Goal: Transaction & Acquisition: Register for event/course

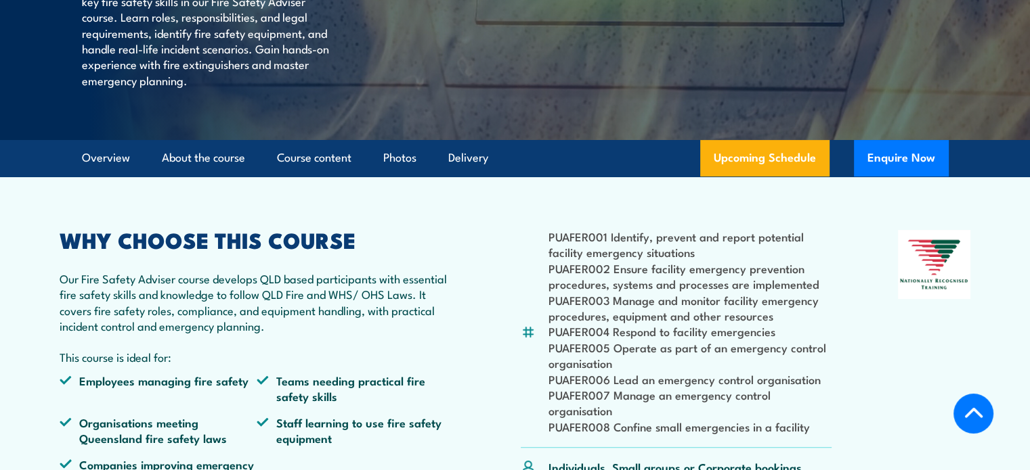
scroll to position [203, 0]
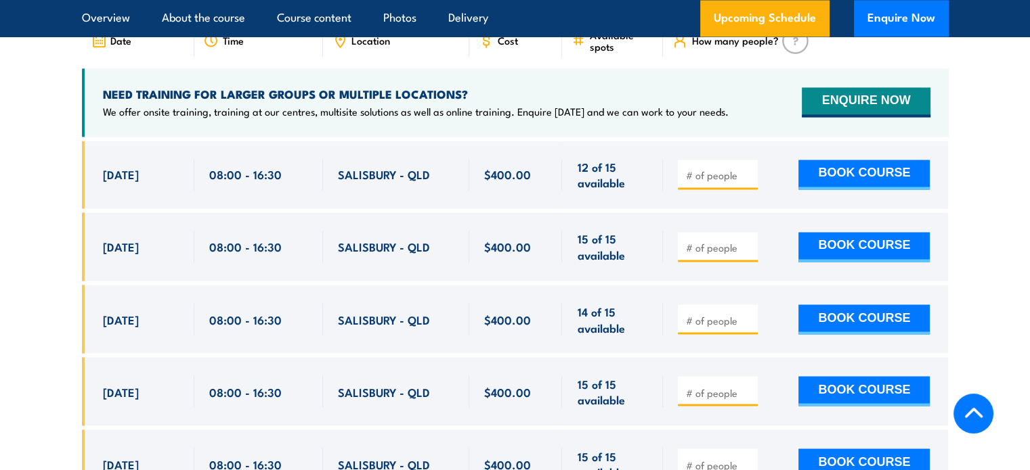
scroll to position [2302, 0]
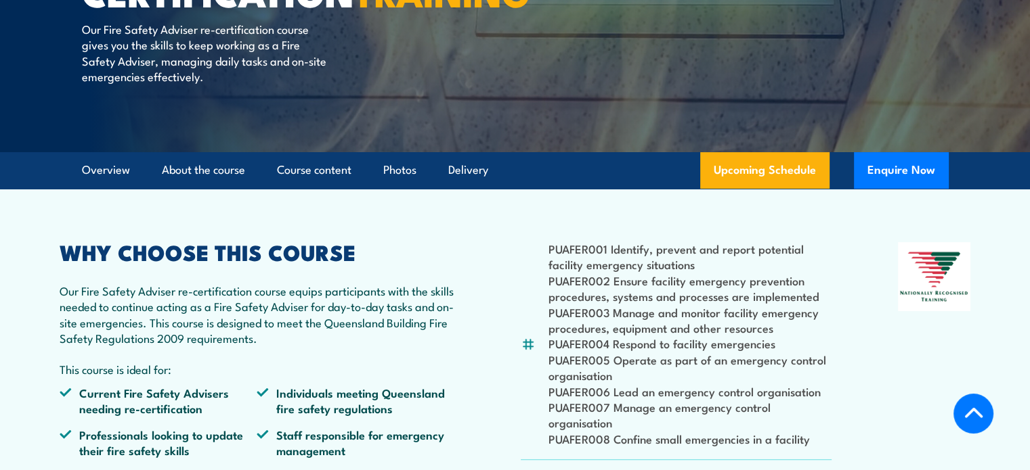
scroll to position [203, 0]
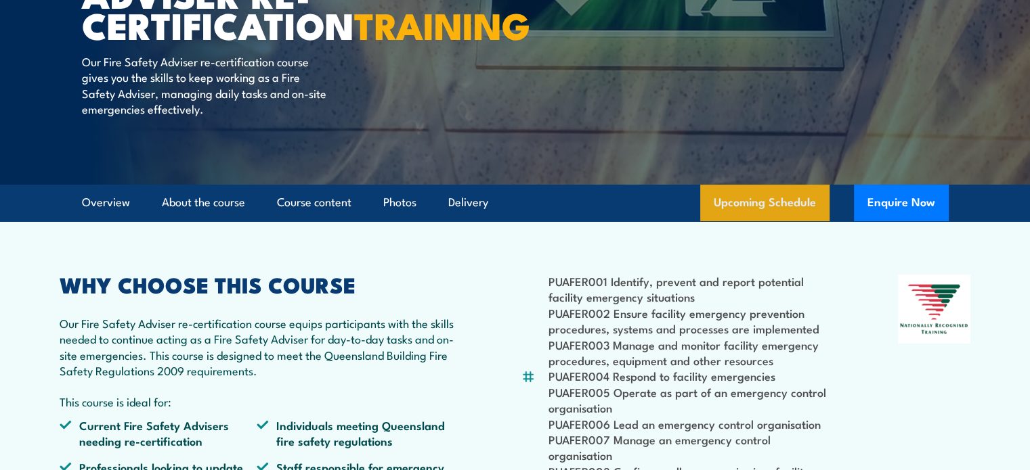
click at [789, 213] on link "Upcoming Schedule" at bounding box center [764, 203] width 129 height 37
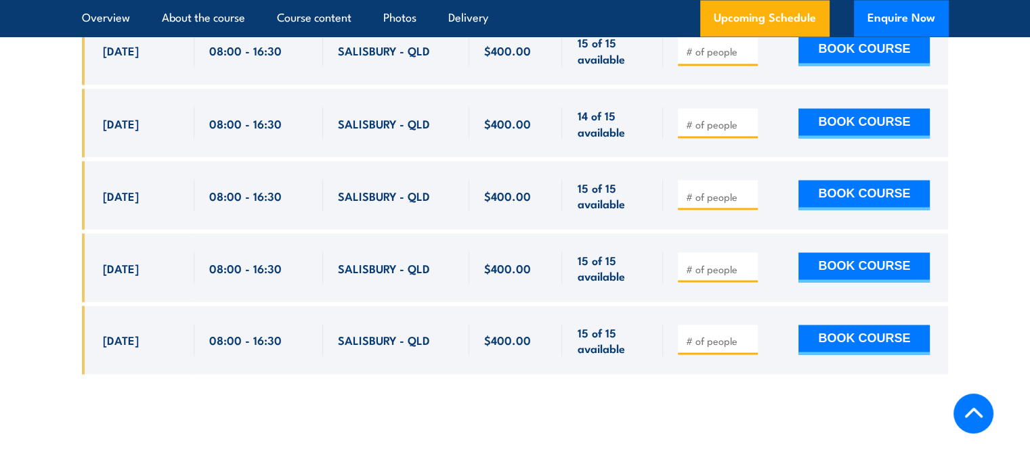
scroll to position [2568, 0]
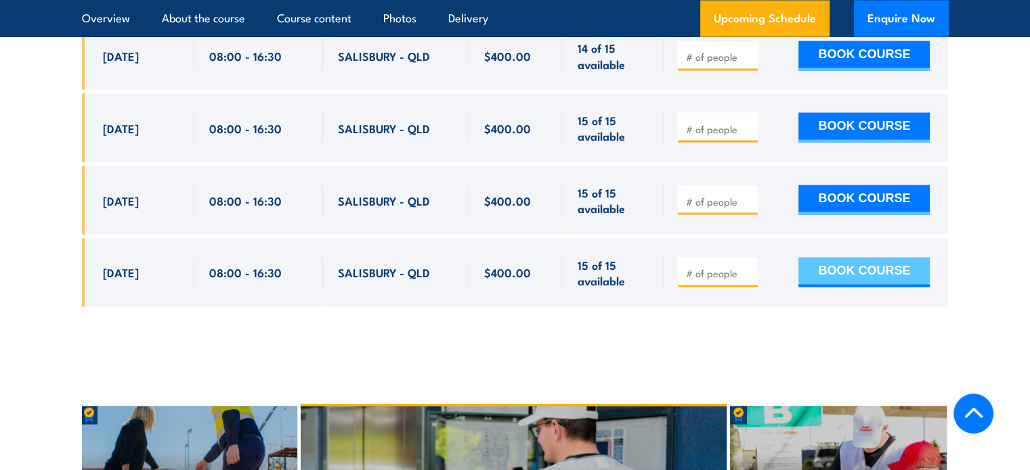
click at [850, 267] on button "BOOK COURSE" at bounding box center [863, 272] width 131 height 30
type input "1"
click at [867, 263] on button "BOOK COURSE" at bounding box center [863, 272] width 131 height 30
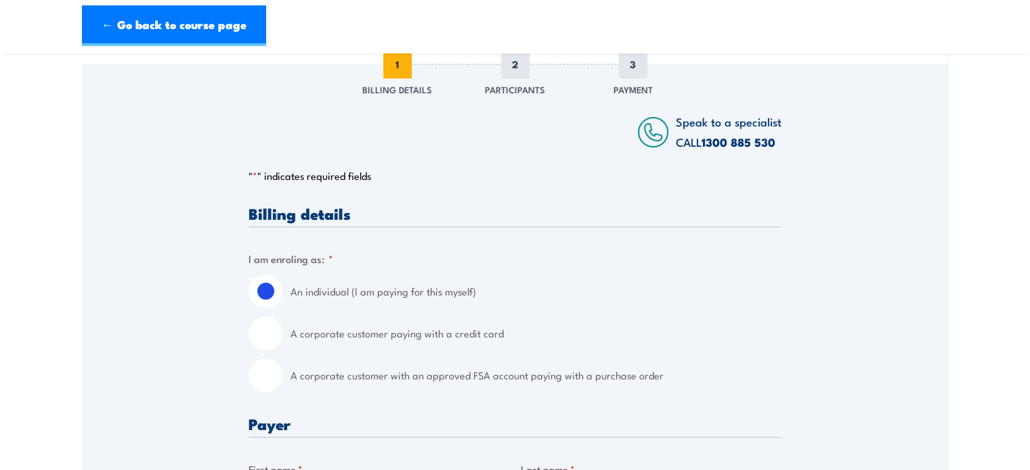
scroll to position [203, 0]
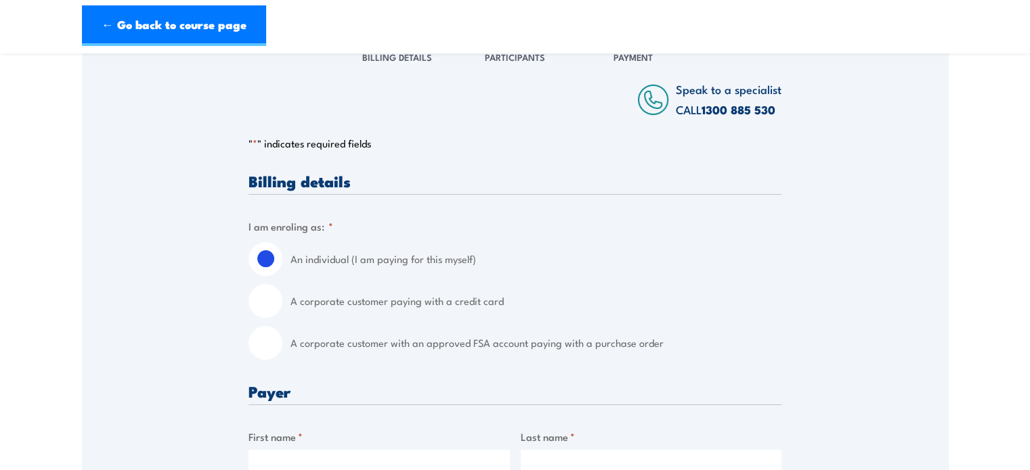
click at [268, 305] on input "A corporate customer paying with a credit card" at bounding box center [265, 301] width 34 height 34
radio input "true"
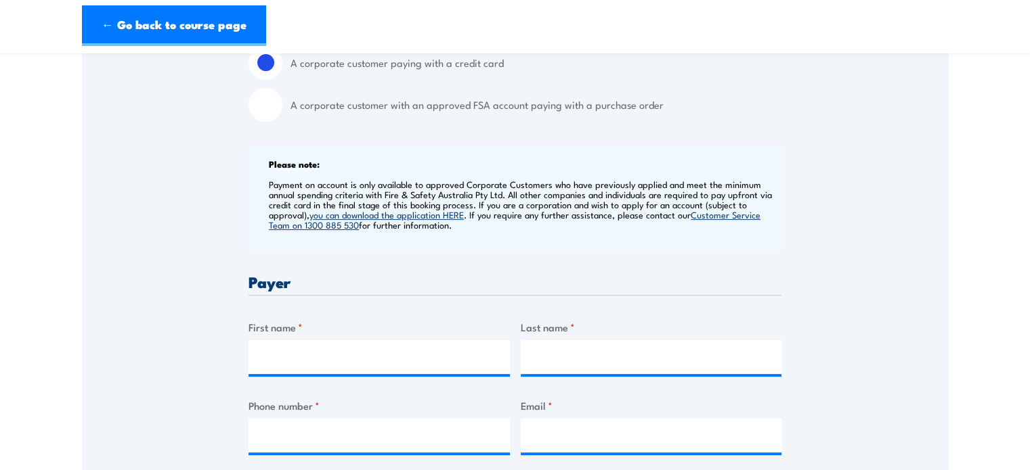
scroll to position [406, 0]
